Goal: Task Accomplishment & Management: Use online tool/utility

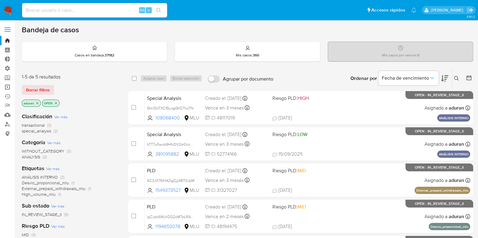
click at [9, 85] on link "Operaciones masivas" at bounding box center [36, 86] width 72 height 9
click at [3, 86] on link "Operaciones masivas" at bounding box center [36, 86] width 72 height 9
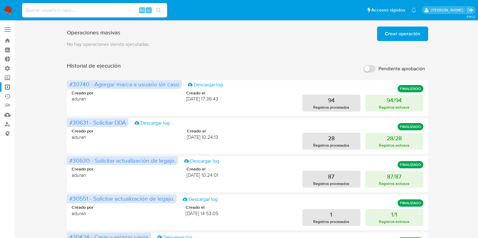
click at [413, 36] on span "Crear operación" at bounding box center [402, 33] width 35 height 13
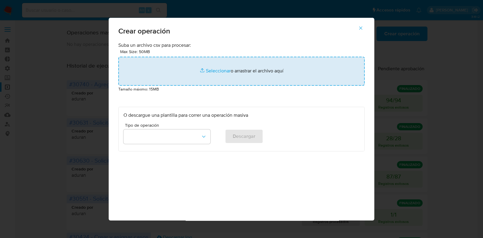
click at [245, 68] on input "file" at bounding box center [241, 71] width 246 height 29
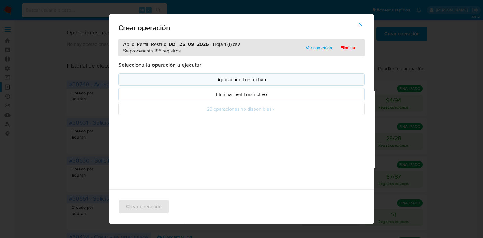
click at [266, 80] on p "Aplicar perfil restrictivo" at bounding box center [242, 79] width 236 height 7
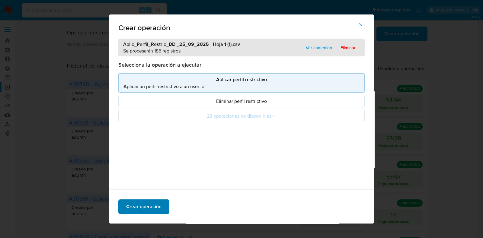
click at [140, 210] on span "Crear operación" at bounding box center [143, 206] width 35 height 13
